Goal: Information Seeking & Learning: Learn about a topic

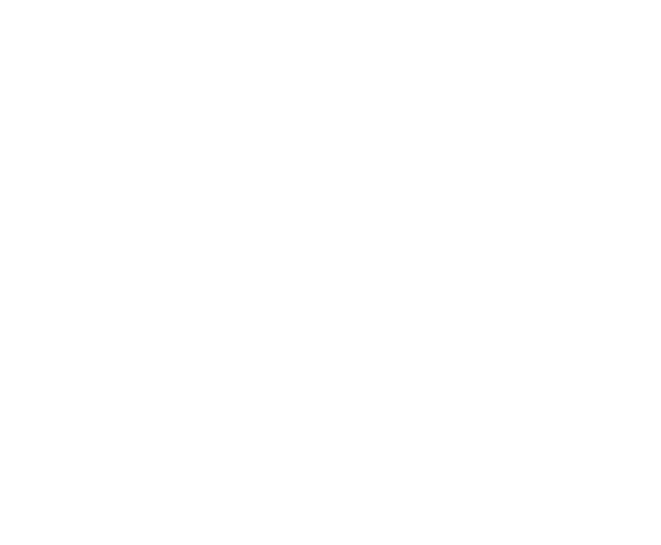
select select "Song"
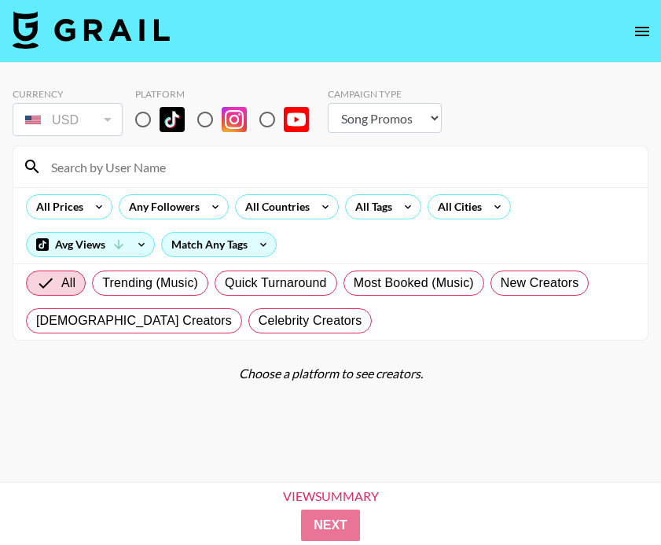
click at [144, 114] on input "radio" at bounding box center [143, 119] width 33 height 33
radio input "true"
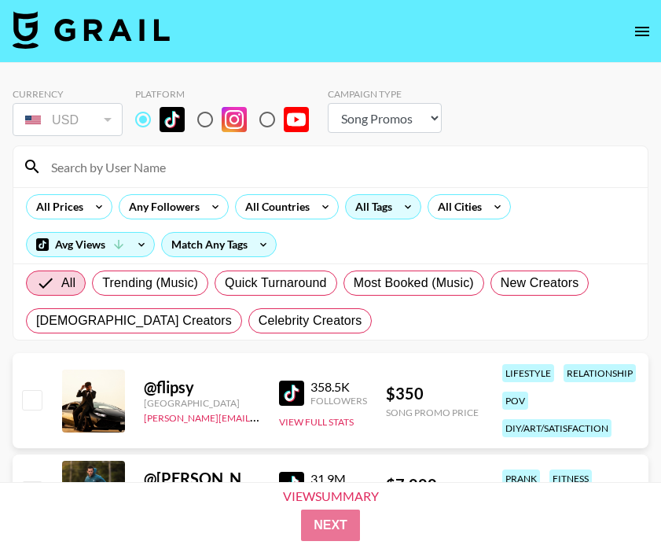
click at [368, 208] on div "All Tags" at bounding box center [371, 207] width 50 height 24
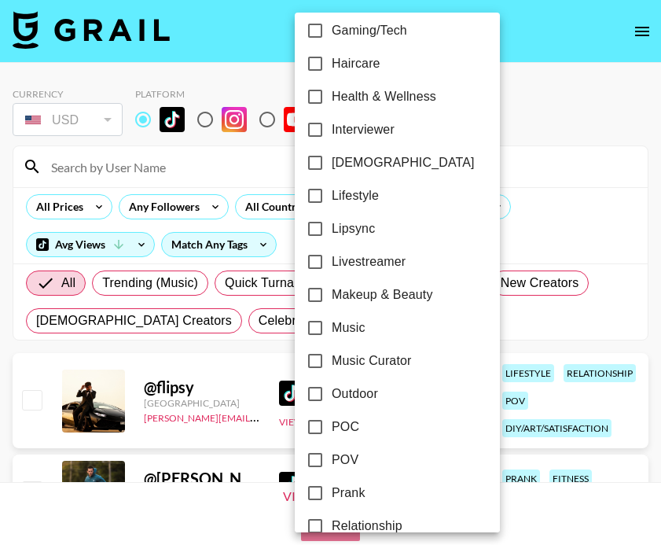
scroll to position [641, 0]
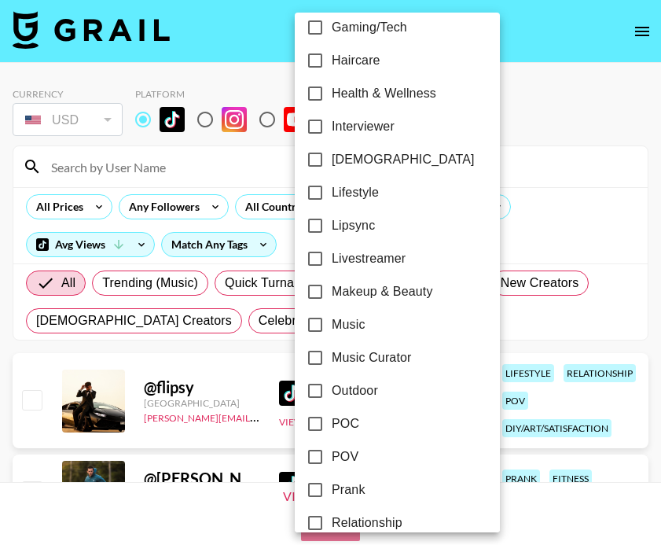
click at [367, 291] on span "Makeup & Beauty" at bounding box center [382, 291] width 101 height 19
click at [332, 291] on input "Makeup & Beauty" at bounding box center [315, 291] width 33 height 33
checkbox input "true"
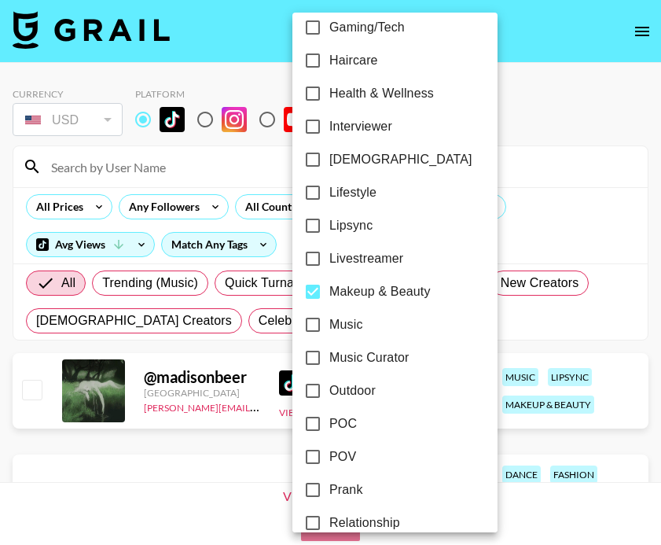
click at [580, 208] on div at bounding box center [330, 272] width 661 height 545
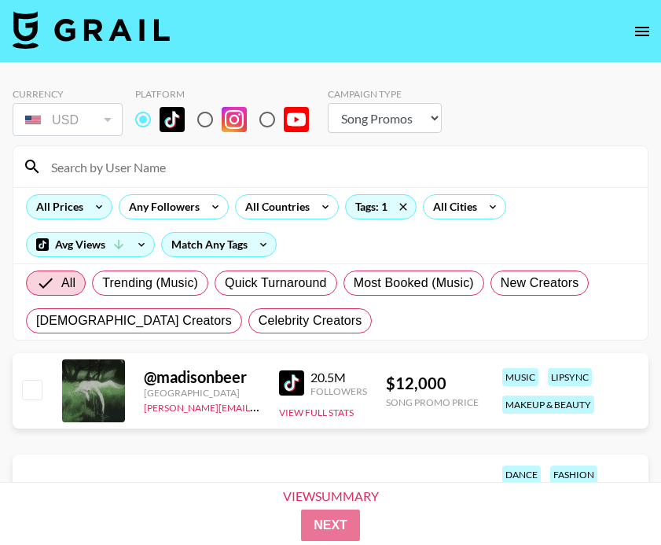
click at [97, 212] on icon at bounding box center [98, 207] width 25 height 24
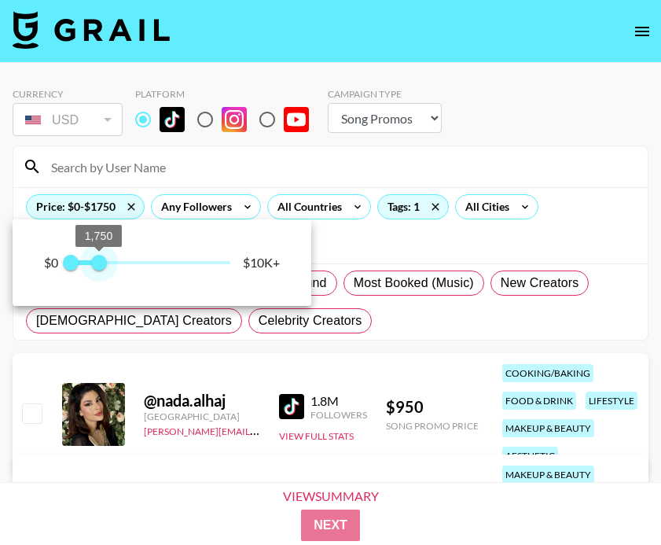
type input "1250"
drag, startPoint x: 238, startPoint y: 264, endPoint x: 93, endPoint y: 262, distance: 145.5
click at [93, 262] on span "1,250" at bounding box center [91, 263] width 16 height 16
click at [359, 331] on div at bounding box center [330, 272] width 661 height 545
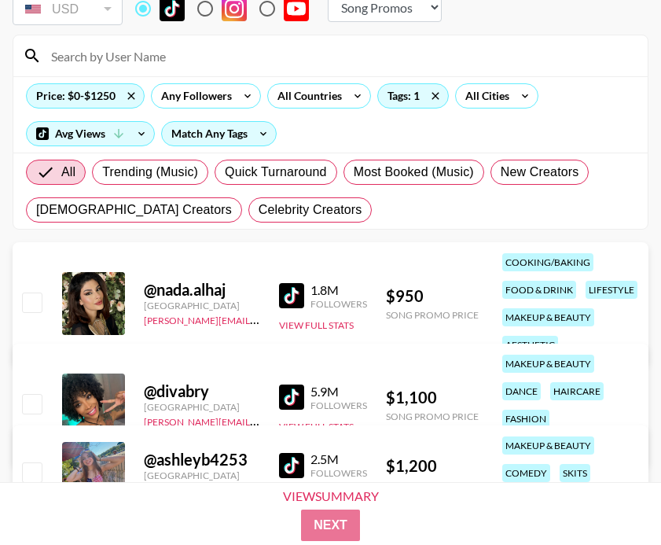
scroll to position [137, 0]
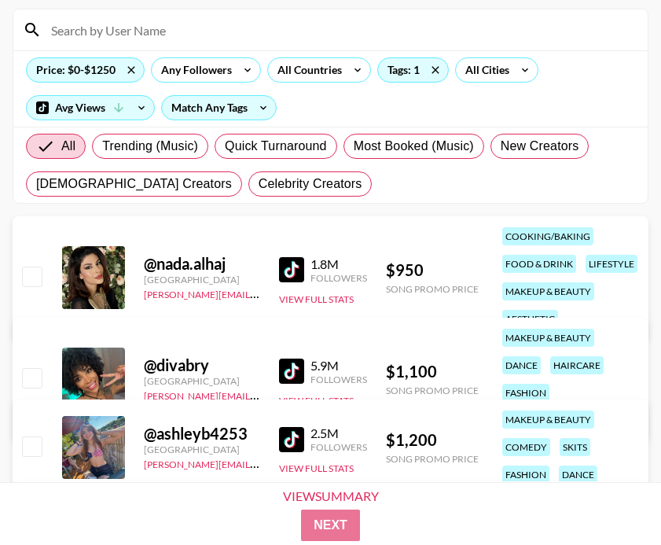
click at [279, 265] on img at bounding box center [291, 269] width 25 height 25
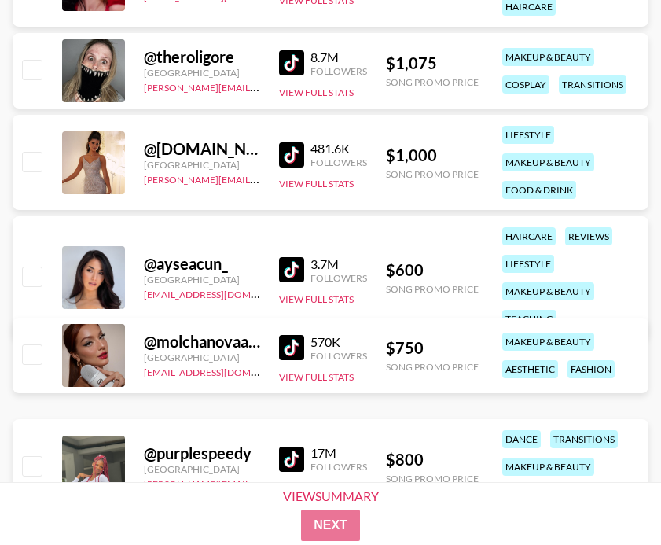
scroll to position [880, 0]
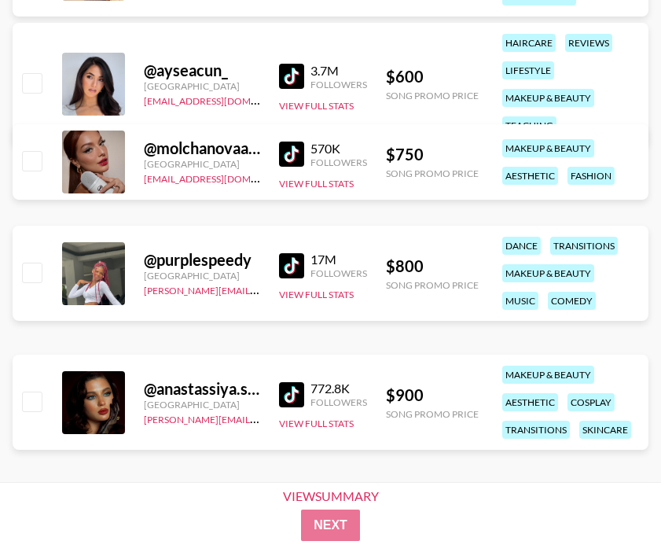
click at [289, 151] on img at bounding box center [291, 154] width 25 height 25
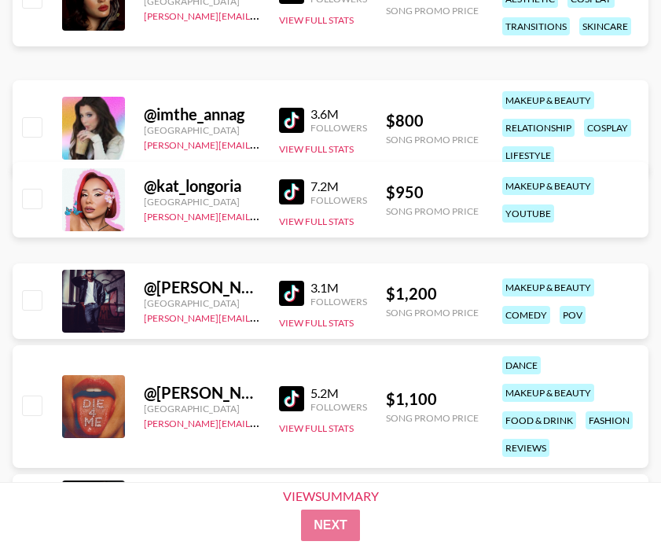
scroll to position [1397, 0]
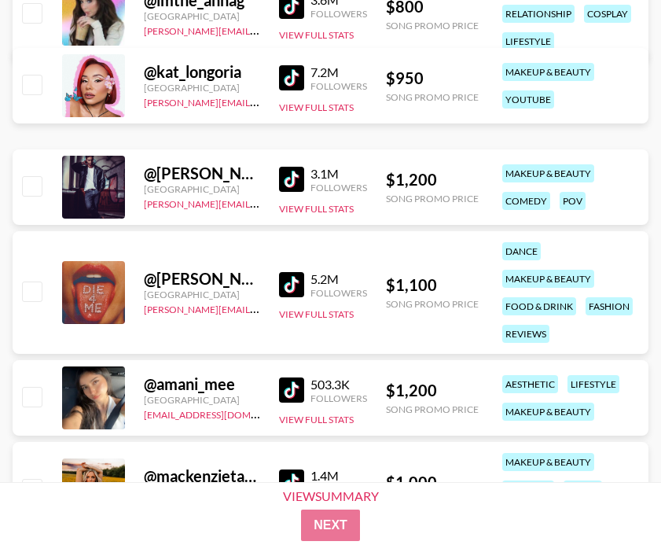
click at [292, 279] on img at bounding box center [291, 284] width 25 height 25
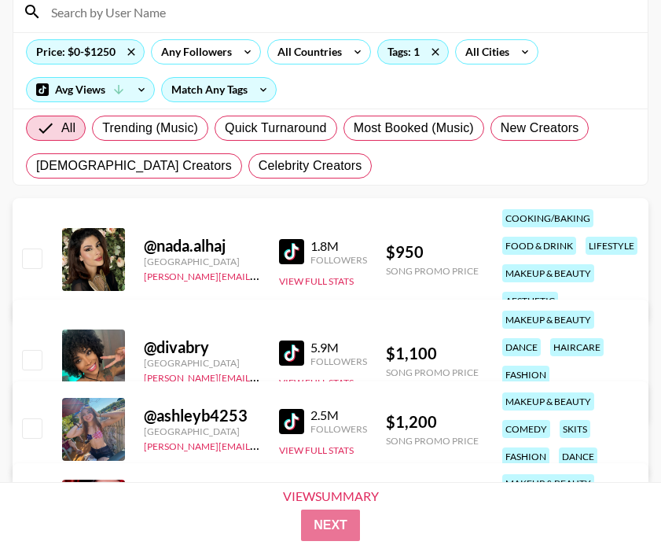
scroll to position [0, 0]
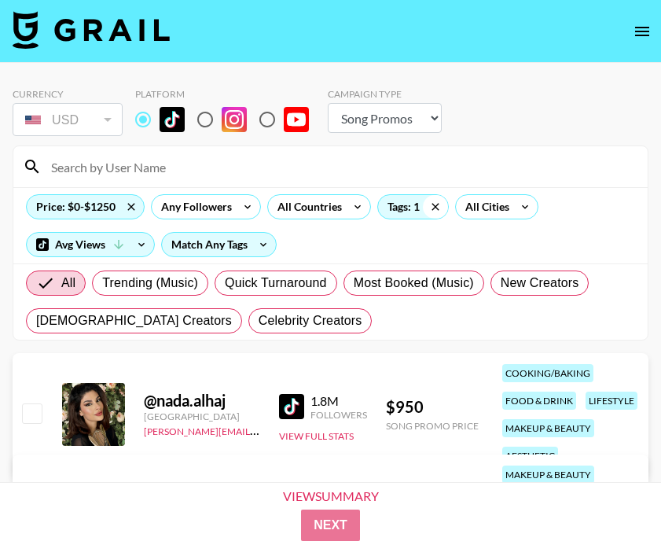
click at [436, 207] on icon at bounding box center [435, 207] width 25 height 24
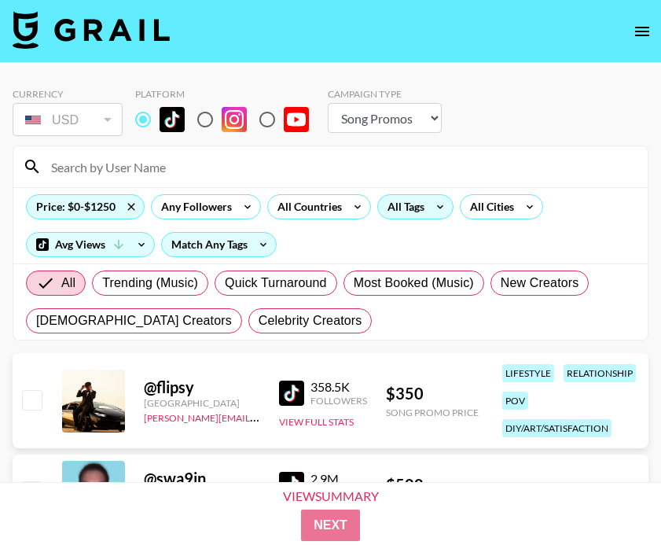
click at [410, 208] on div "All Tags" at bounding box center [403, 207] width 50 height 24
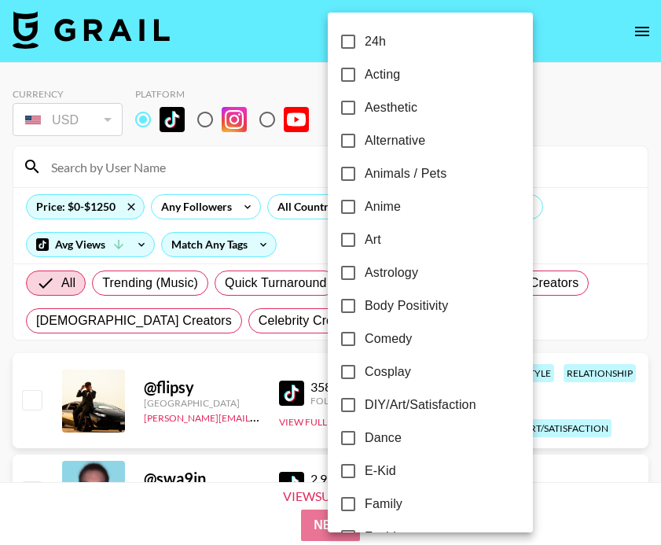
scroll to position [299, 0]
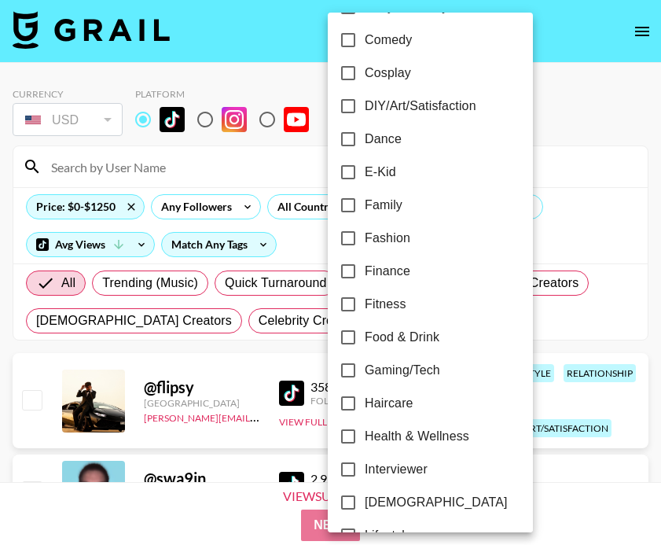
click at [394, 210] on span "Family" at bounding box center [384, 205] width 38 height 19
click at [365, 210] on input "Family" at bounding box center [348, 205] width 33 height 33
checkbox input "true"
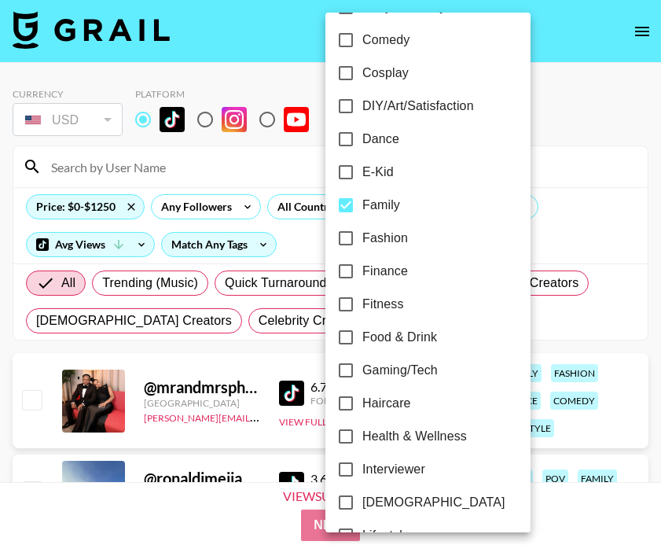
click at [575, 160] on div at bounding box center [330, 272] width 661 height 545
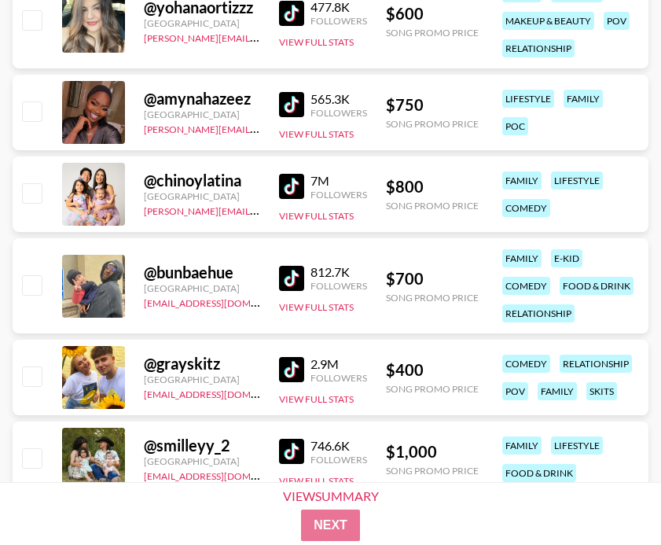
scroll to position [1111, 0]
